Goal: Task Accomplishment & Management: Manage account settings

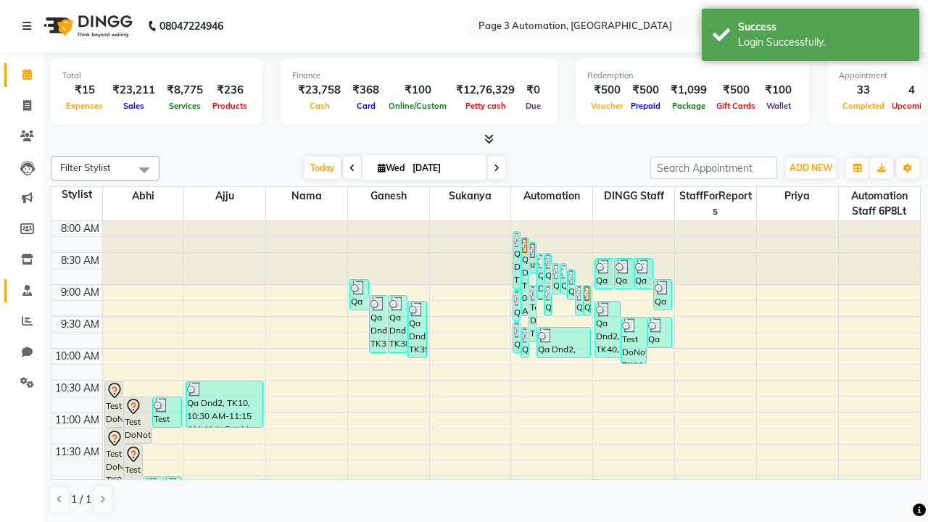
click at [22, 290] on span at bounding box center [26, 291] width 25 height 17
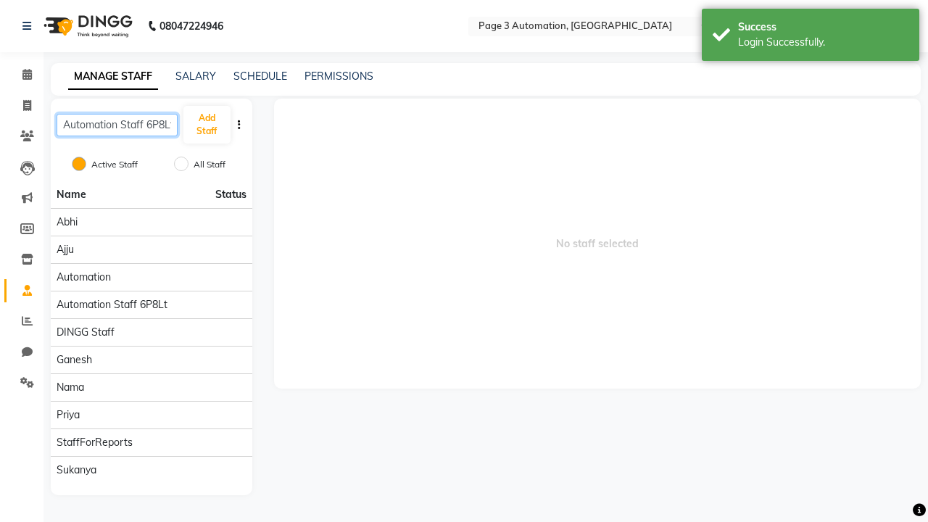
scroll to position [0, 3]
type input "Automation Staff 6P8Lt"
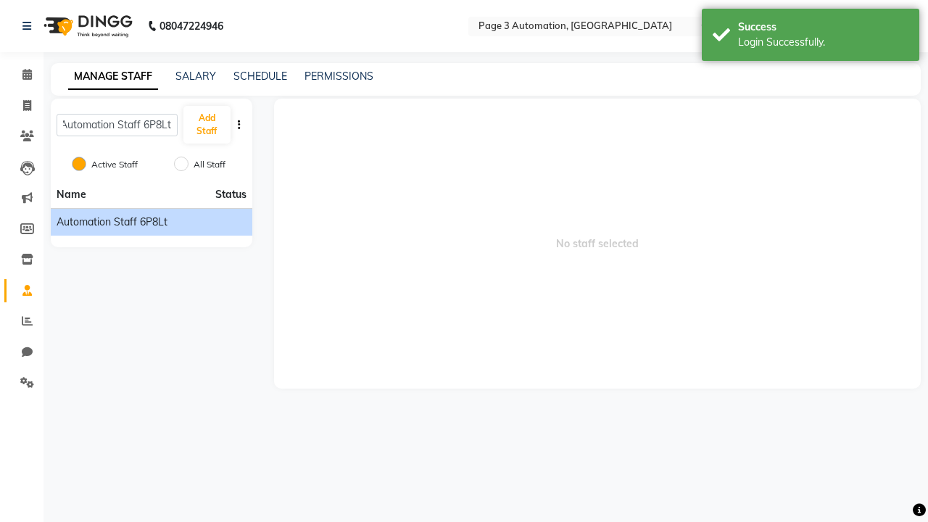
click at [151, 222] on span "Automation Staff 6P8Lt" at bounding box center [112, 222] width 111 height 15
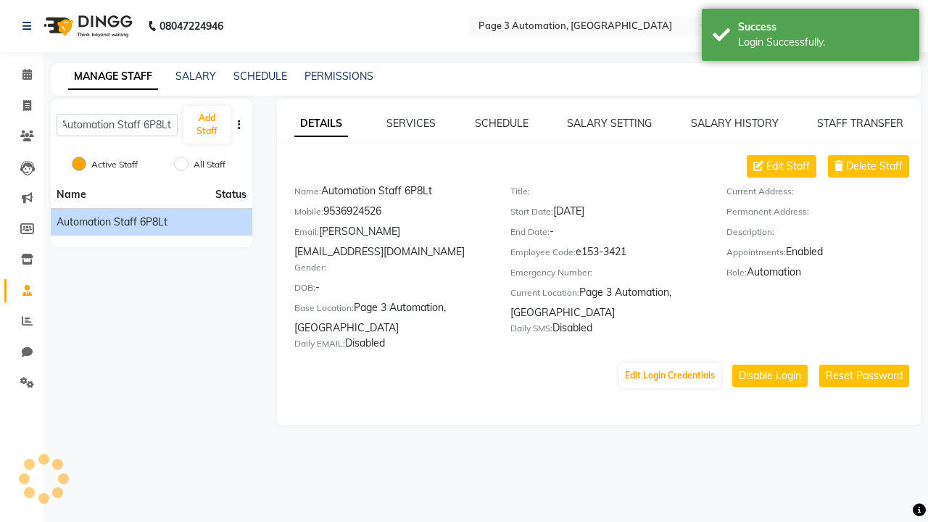
scroll to position [0, 0]
